Goal: Task Accomplishment & Management: Manage account settings

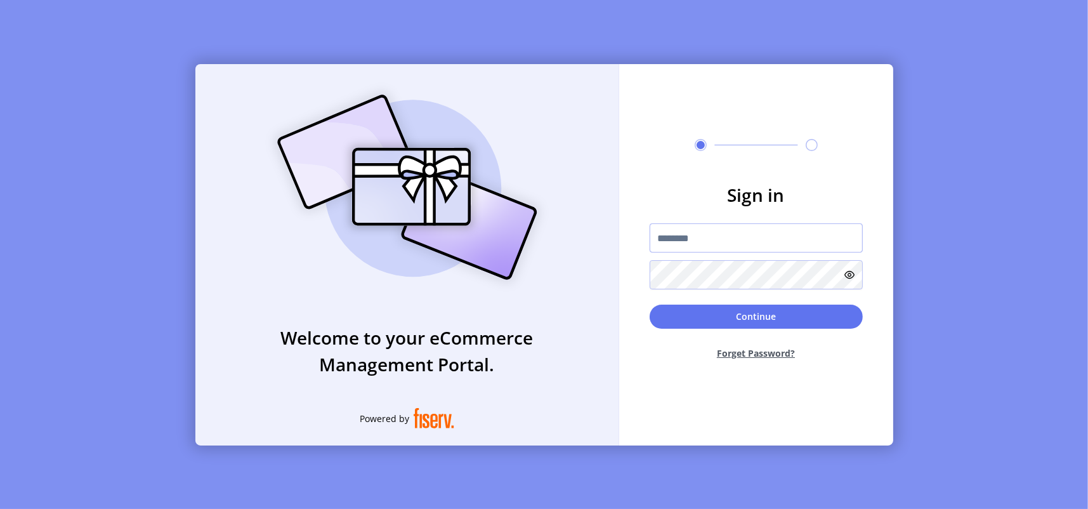
type input "**********"
click at [704, 335] on div "Continue Forget Password?" at bounding box center [756, 337] width 213 height 65
click at [728, 319] on button "Continue" at bounding box center [756, 317] width 213 height 24
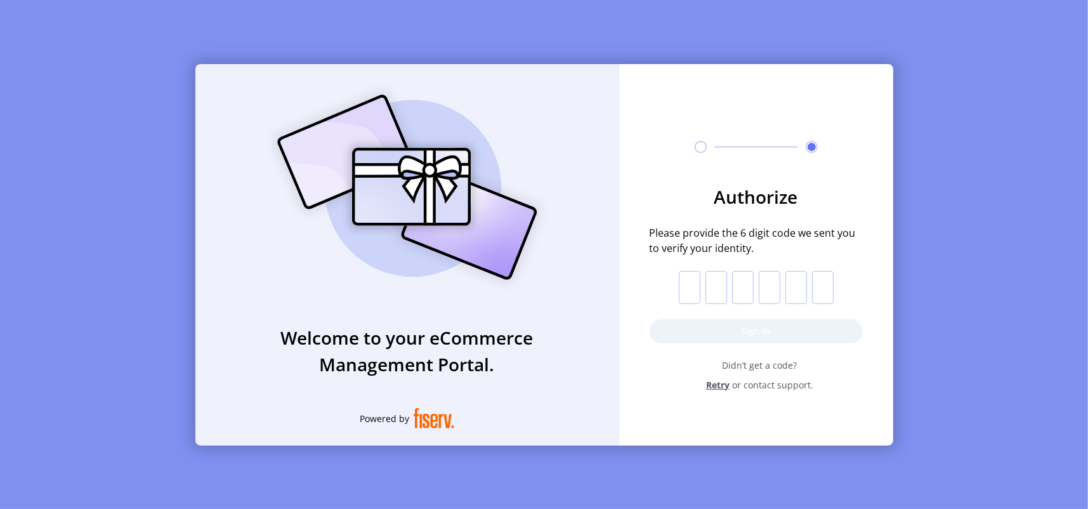
click at [690, 293] on input "text" at bounding box center [690, 287] width 22 height 33
type input "*"
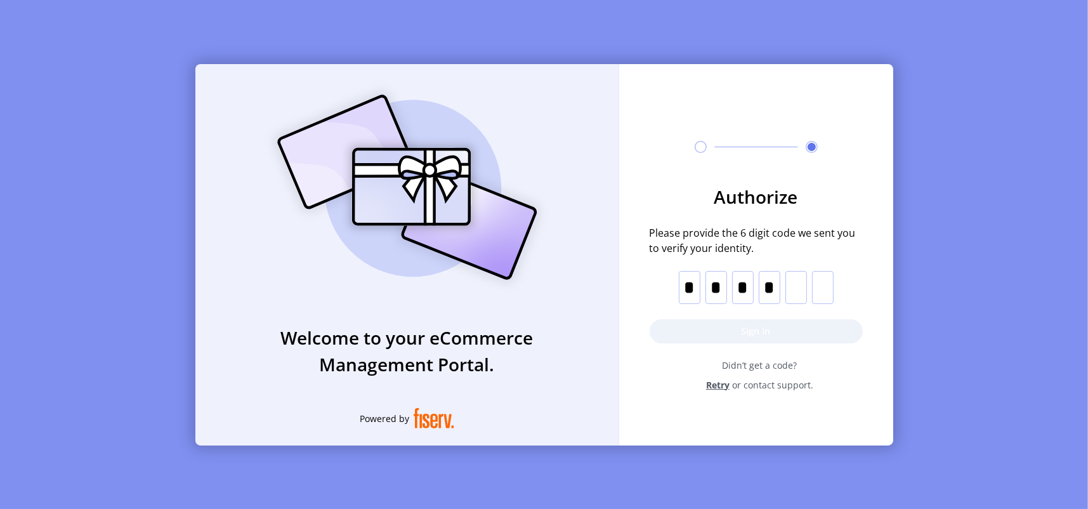
type input "*"
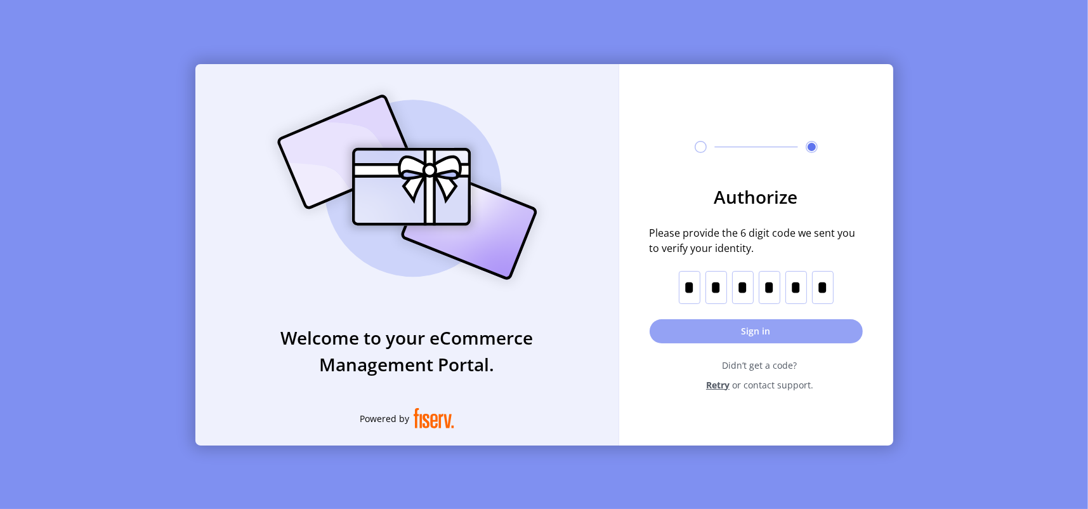
type input "*"
click at [779, 331] on button "Sign in" at bounding box center [756, 331] width 213 height 24
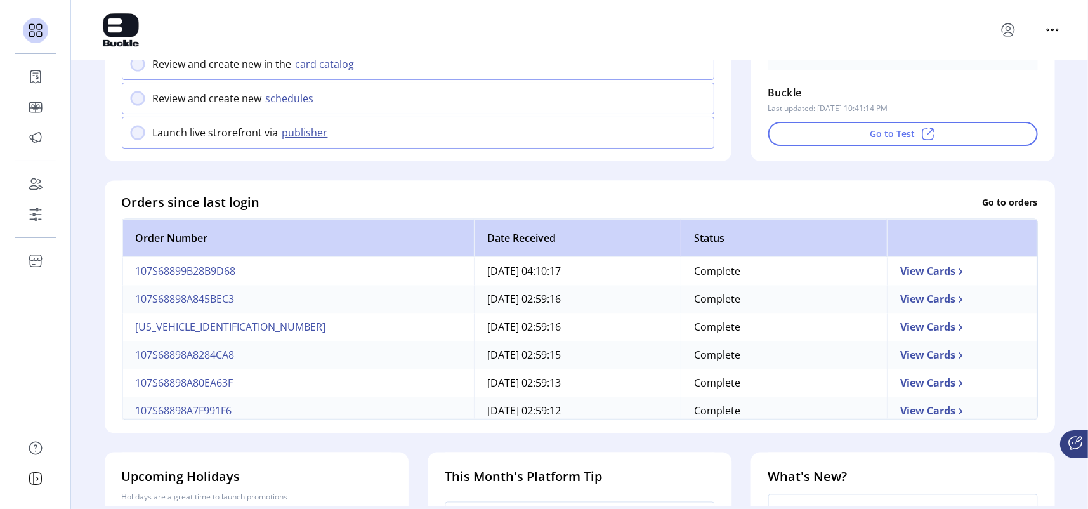
scroll to position [254, 0]
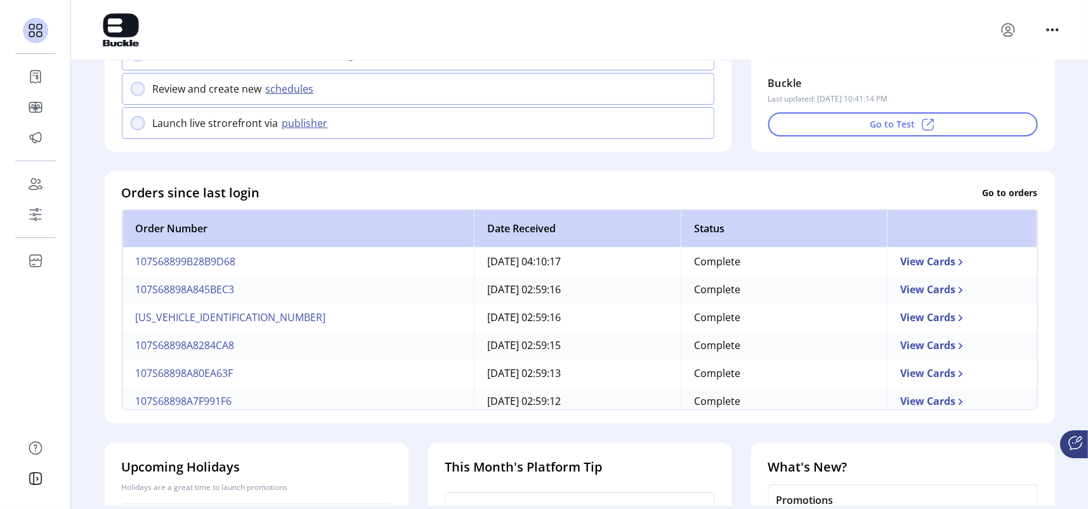
click at [899, 267] on td "View Cards" at bounding box center [962, 261] width 150 height 28
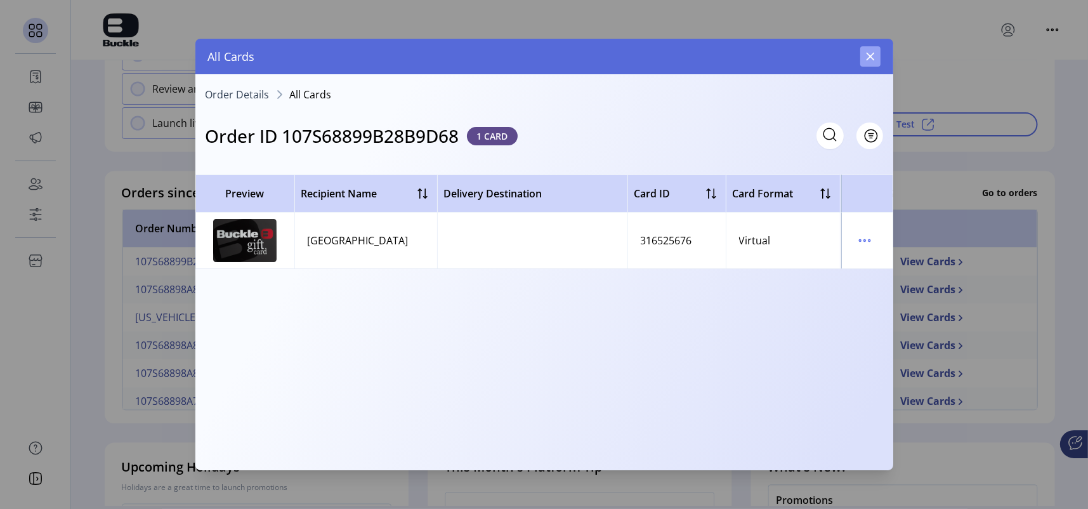
click at [864, 53] on button "button" at bounding box center [870, 56] width 20 height 20
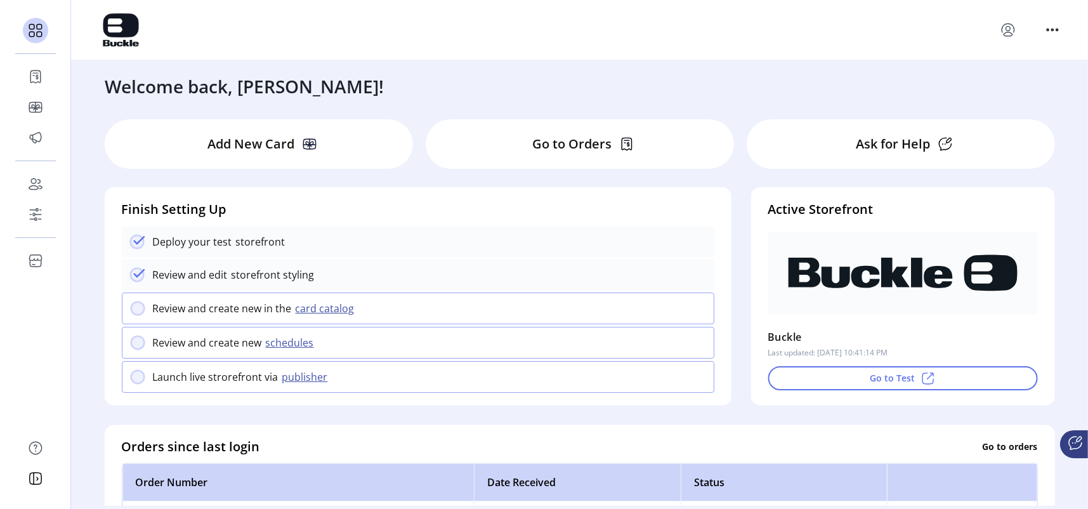
click at [264, 149] on p "Add New Card" at bounding box center [250, 144] width 87 height 19
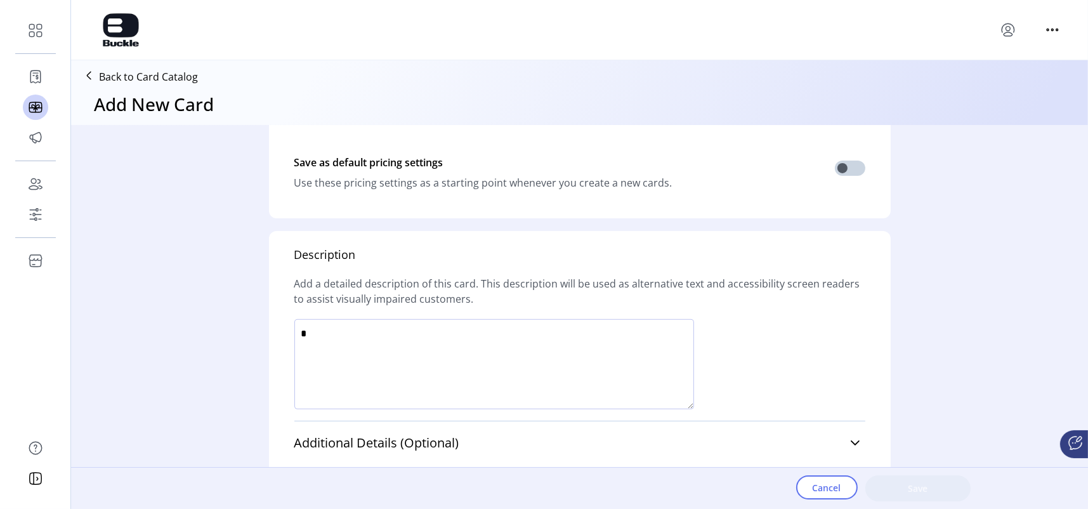
scroll to position [580, 0]
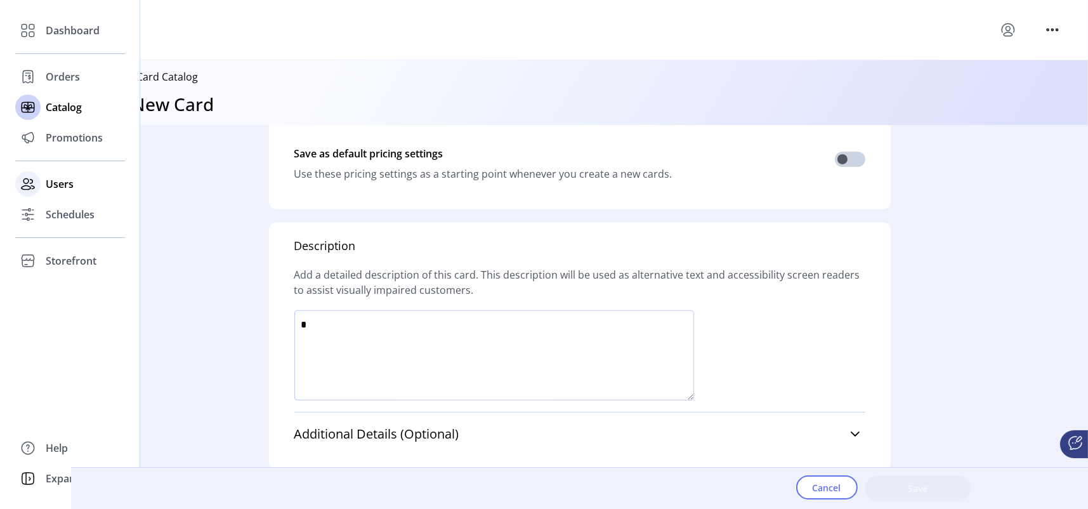
click at [57, 187] on span "Users" at bounding box center [60, 183] width 28 height 15
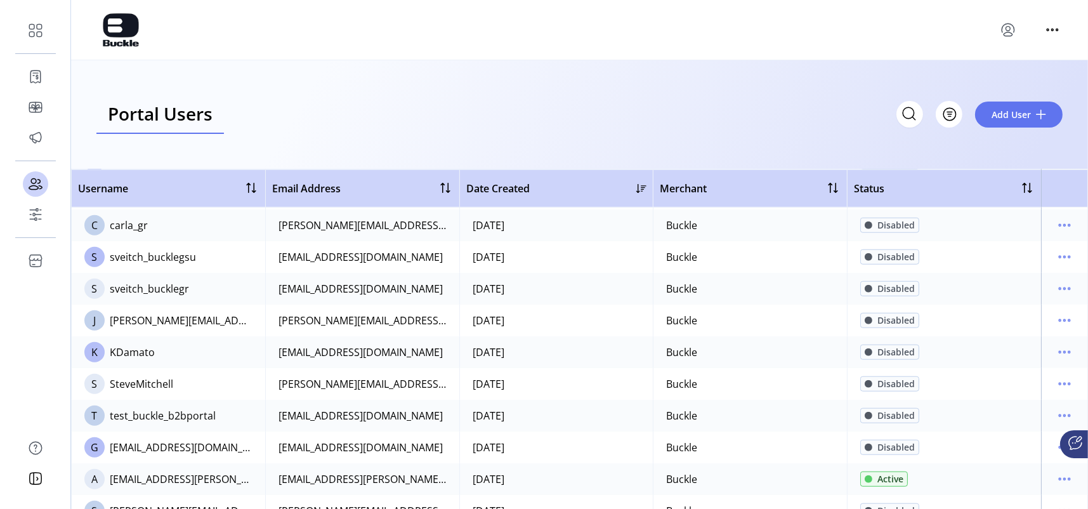
scroll to position [1459, 0]
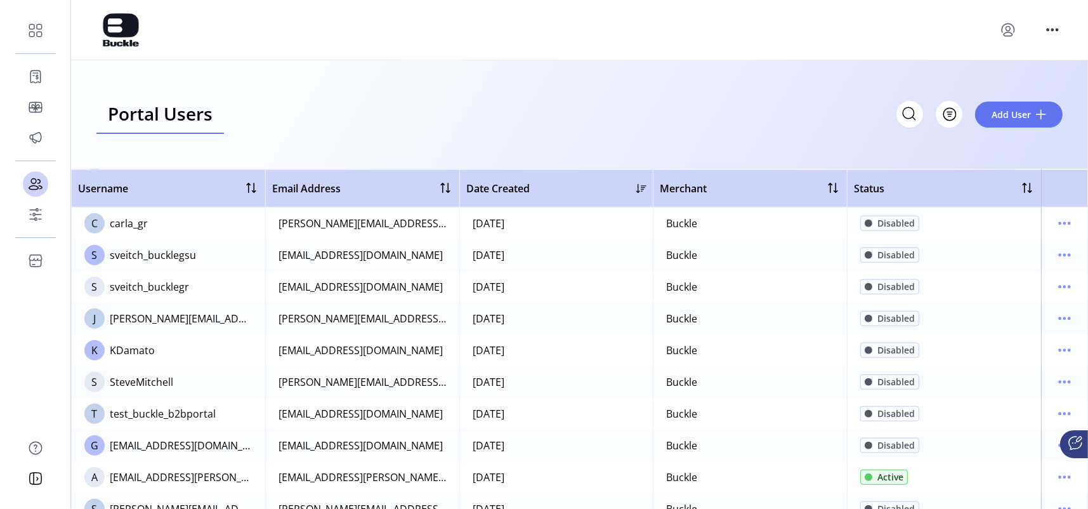
click at [862, 190] on span "Status" at bounding box center [869, 188] width 30 height 15
click at [872, 187] on span "Status" at bounding box center [869, 188] width 30 height 15
click at [1024, 186] on div at bounding box center [1027, 187] width 15 height 15
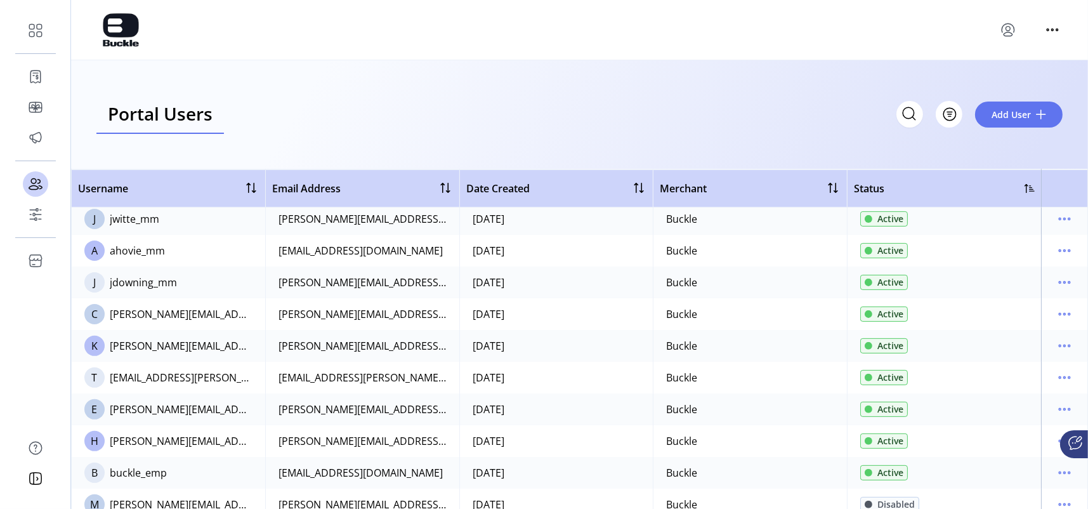
scroll to position [571, 0]
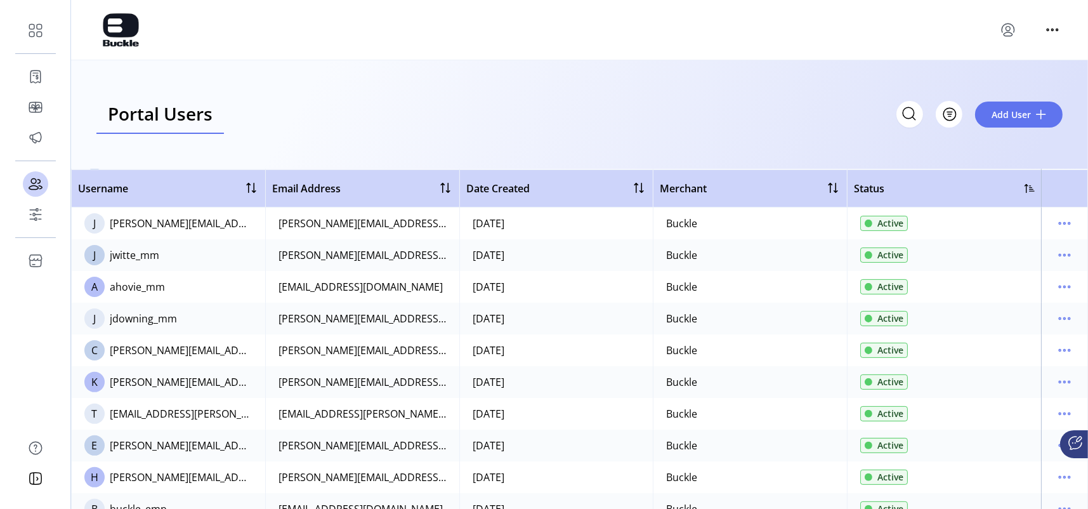
click at [892, 288] on span "Active" at bounding box center [891, 286] width 26 height 13
click at [1065, 288] on icon "menu" at bounding box center [1065, 287] width 20 height 20
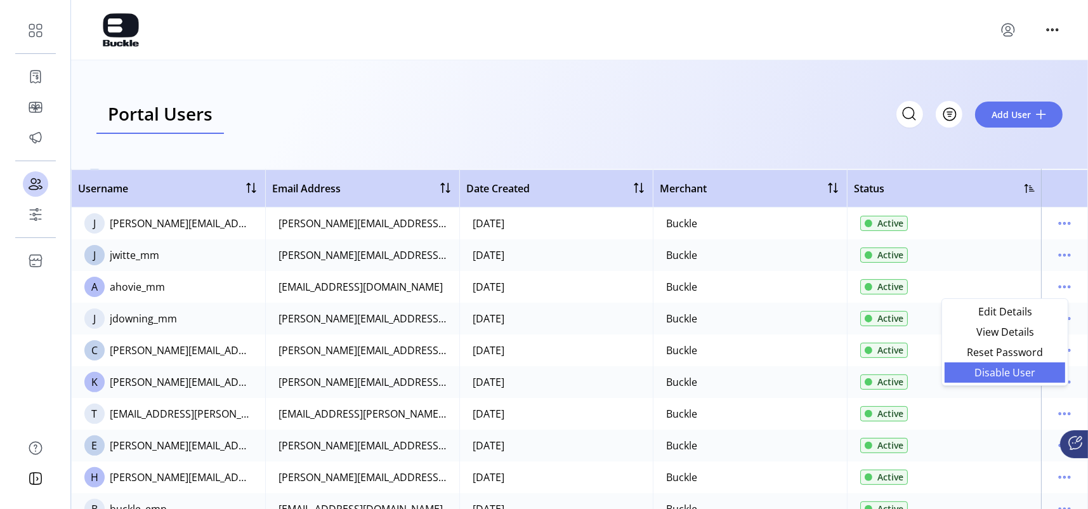
click at [1025, 370] on span "Disable User" at bounding box center [1004, 372] width 105 height 10
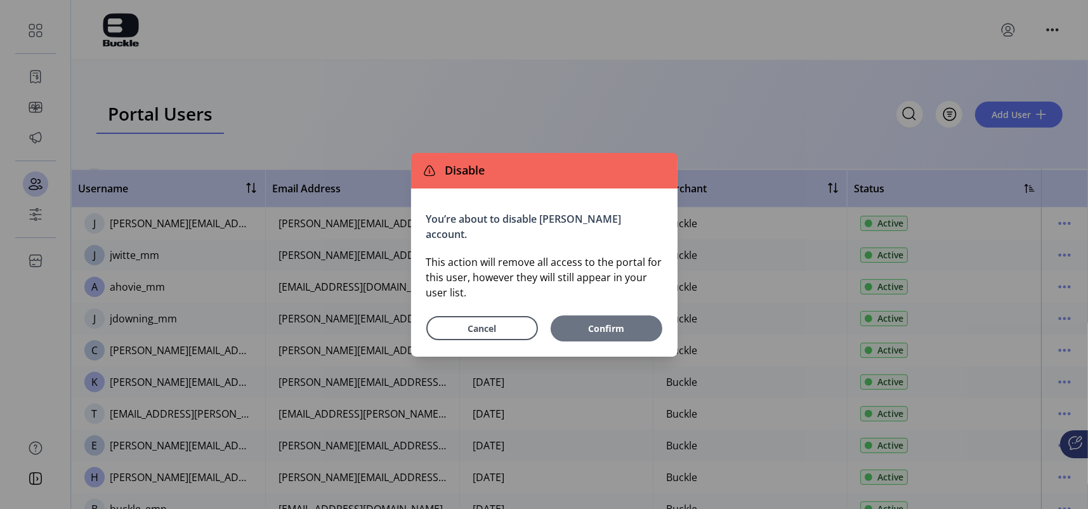
click at [602, 322] on span "Confirm" at bounding box center [606, 328] width 79 height 13
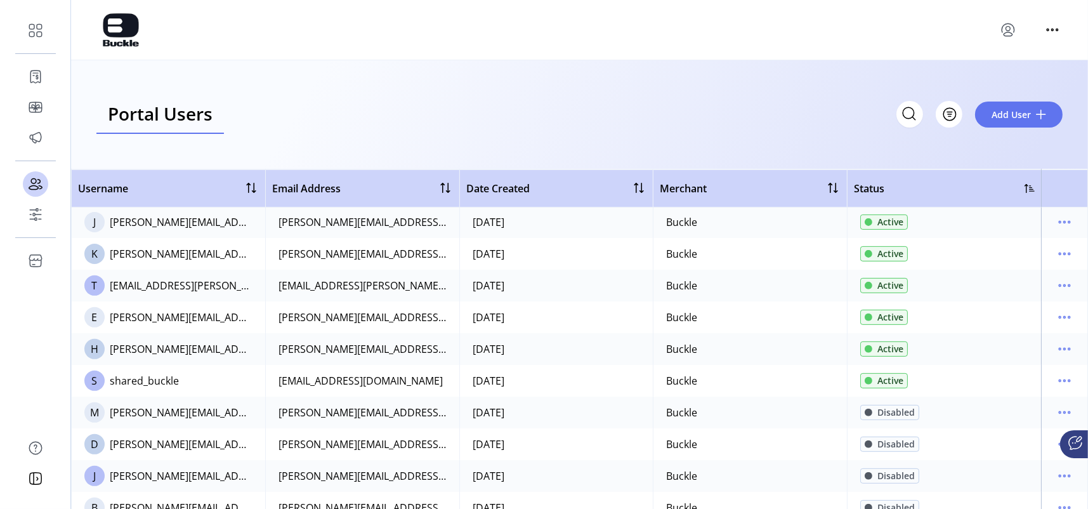
scroll to position [635, 0]
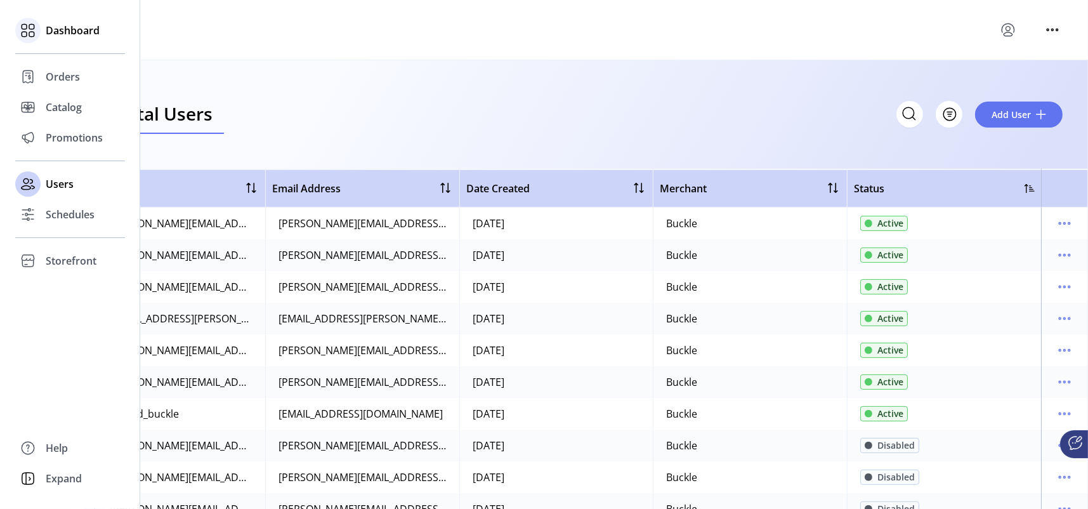
click at [63, 29] on span "Dashboard" at bounding box center [73, 30] width 54 height 15
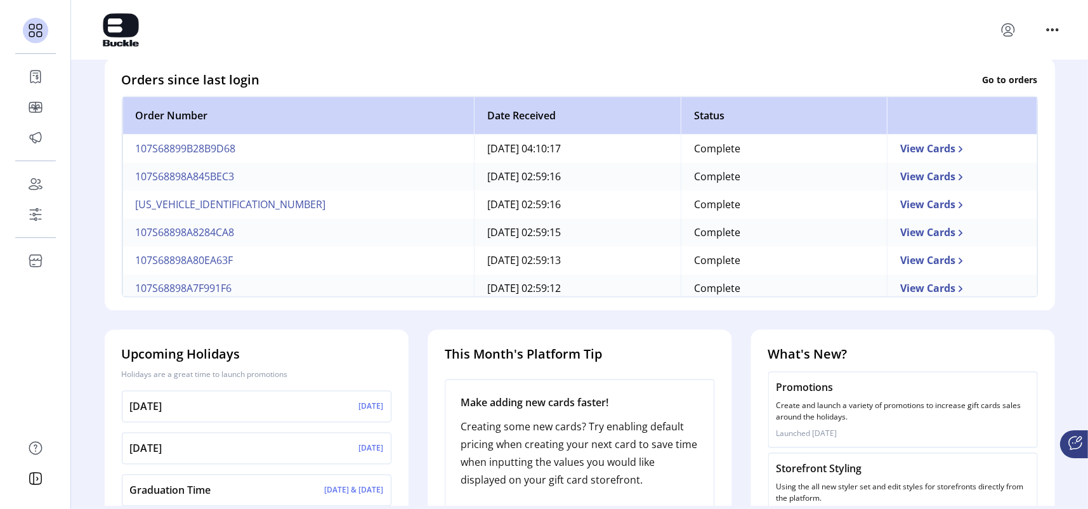
scroll to position [421, 0]
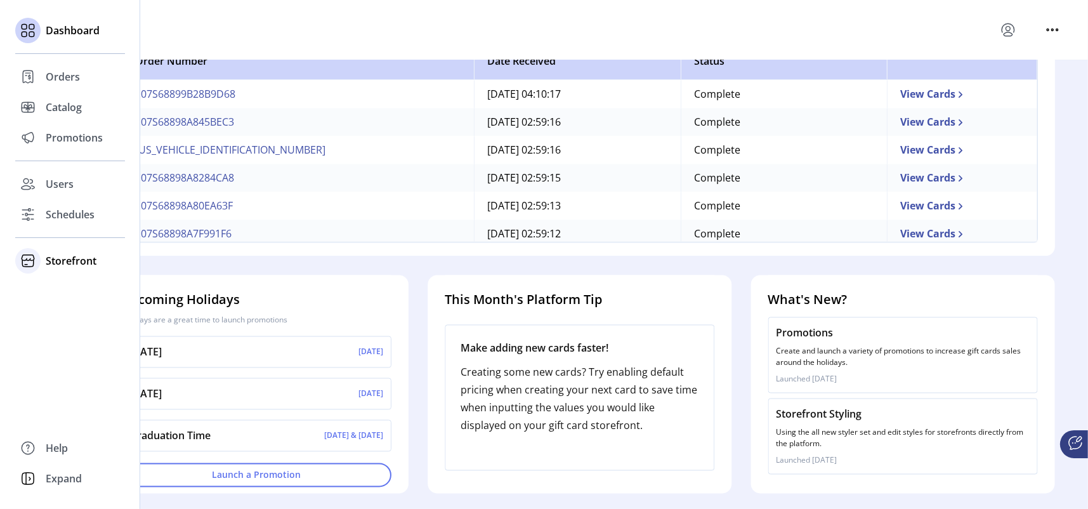
click at [87, 260] on span "Storefront" at bounding box center [71, 260] width 51 height 15
click at [61, 109] on span "Catalog" at bounding box center [64, 107] width 36 height 15
